Goal: Information Seeking & Learning: Understand process/instructions

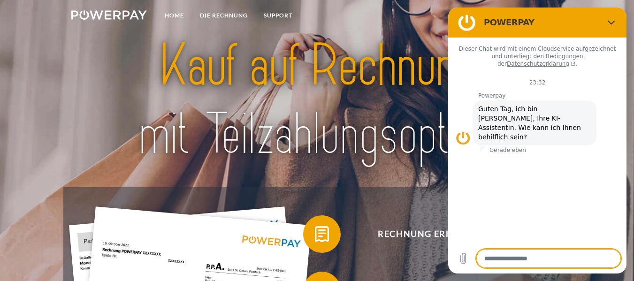
click at [612, 22] on icon "Schließen" at bounding box center [612, 23] width 8 height 8
type textarea "*"
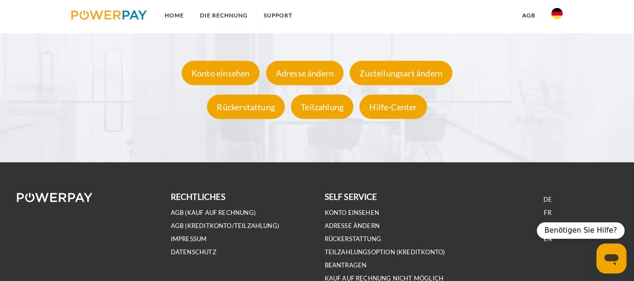
scroll to position [1720, 0]
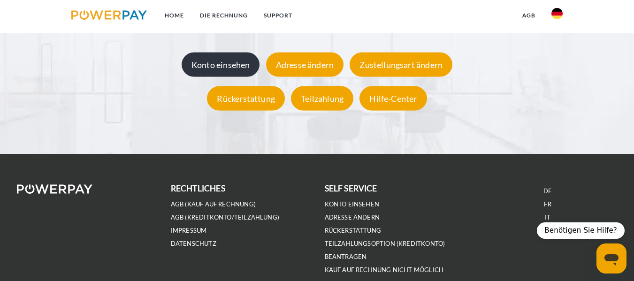
click at [234, 64] on div "Konto einsehen" at bounding box center [221, 65] width 78 height 24
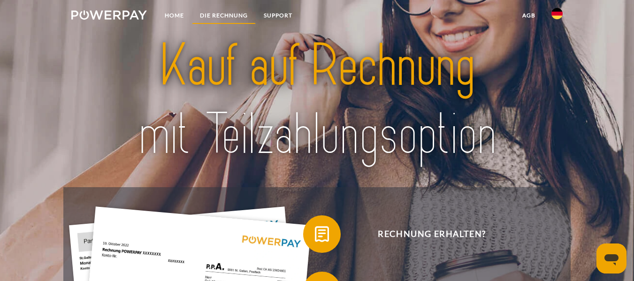
click at [221, 17] on link "DIE RECHNUNG" at bounding box center [224, 15] width 64 height 17
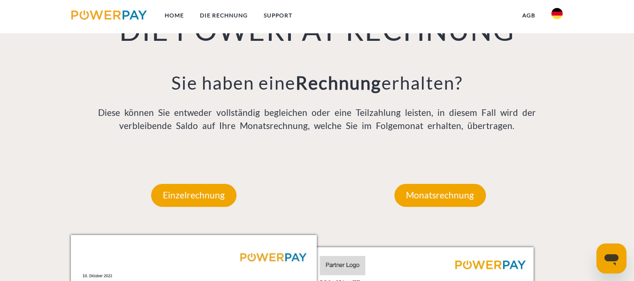
scroll to position [703, 0]
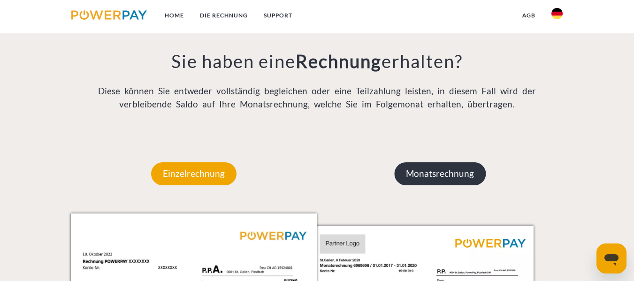
click at [434, 185] on p "Monatsrechnung" at bounding box center [439, 173] width 91 height 23
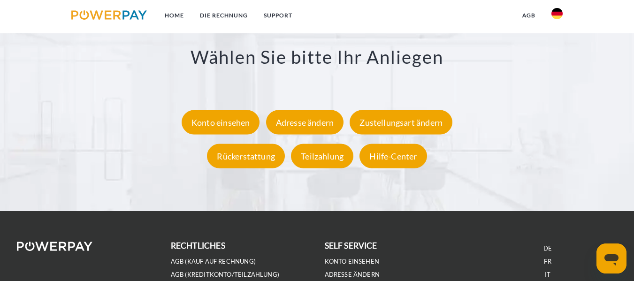
scroll to position [1690, 0]
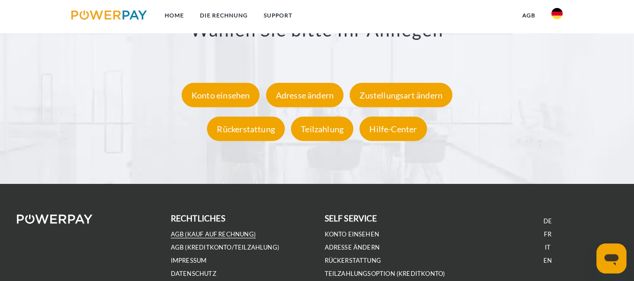
click at [231, 236] on link "AGB (Kauf auf Rechnung)" at bounding box center [213, 234] width 85 height 8
